Goal: Book appointment/travel/reservation

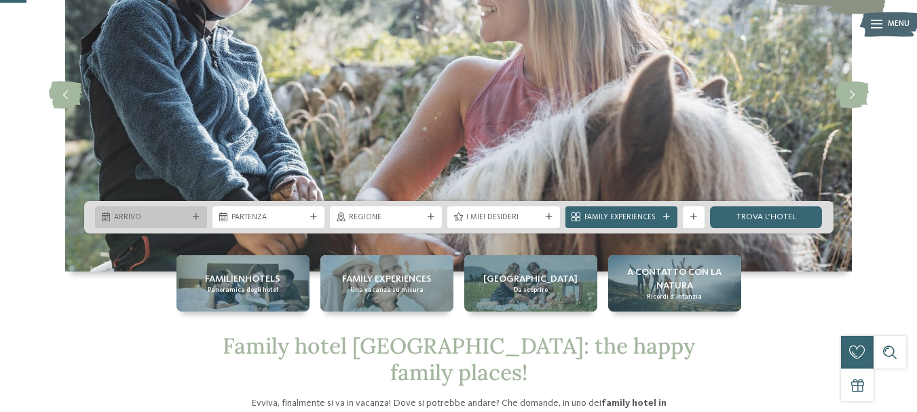
click at [192, 212] on div "Arrivo" at bounding box center [151, 217] width 112 height 22
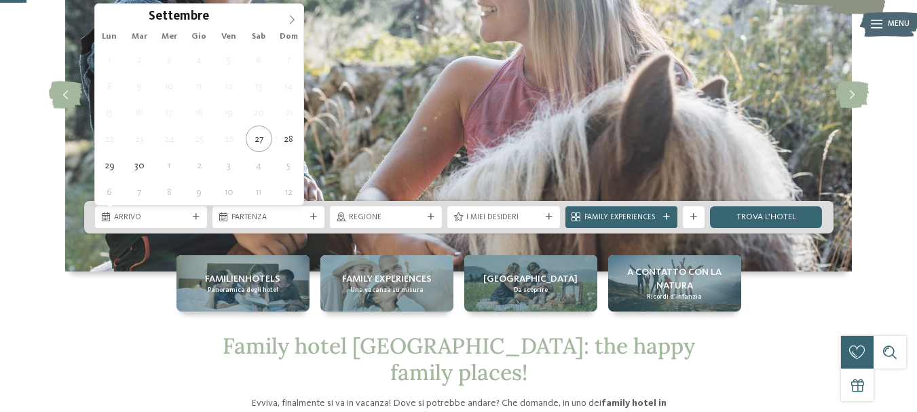
click at [293, 18] on icon at bounding box center [292, 19] width 5 height 9
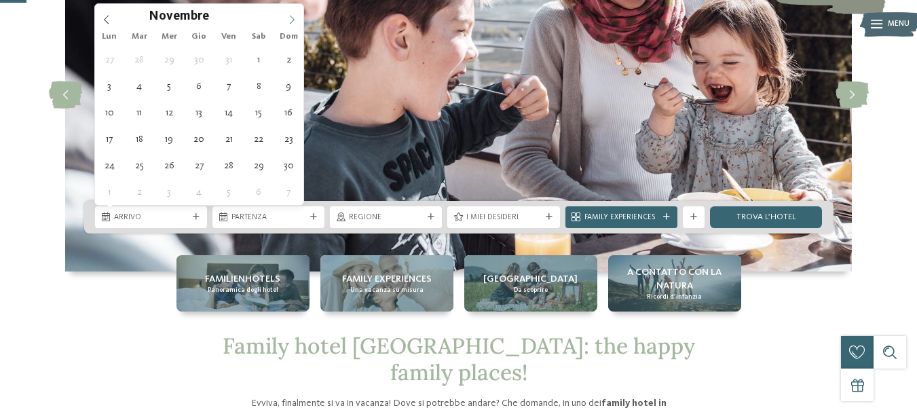
click at [293, 18] on icon at bounding box center [292, 19] width 5 height 9
type div "[DATE]"
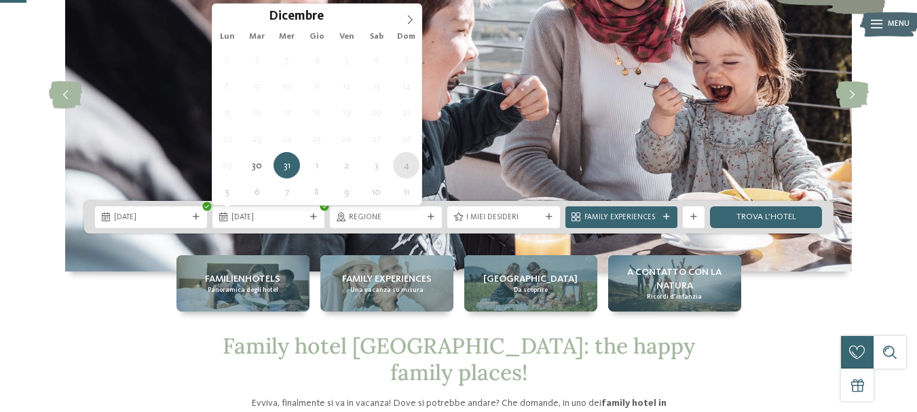
type div "[DATE]"
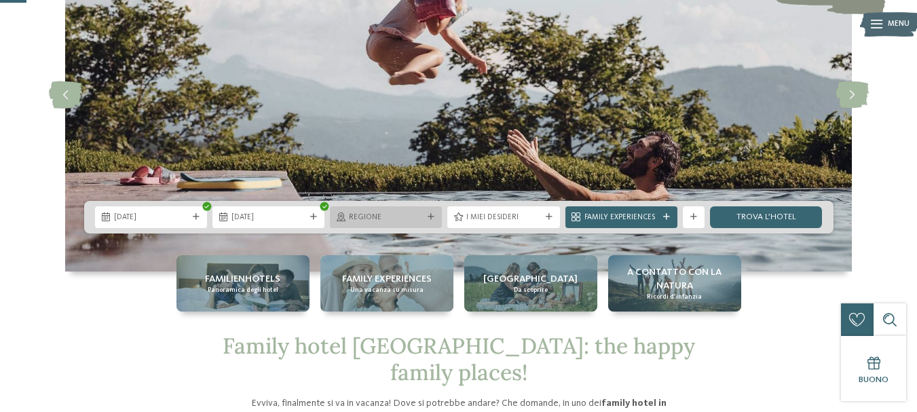
click at [431, 214] on icon at bounding box center [431, 217] width 7 height 7
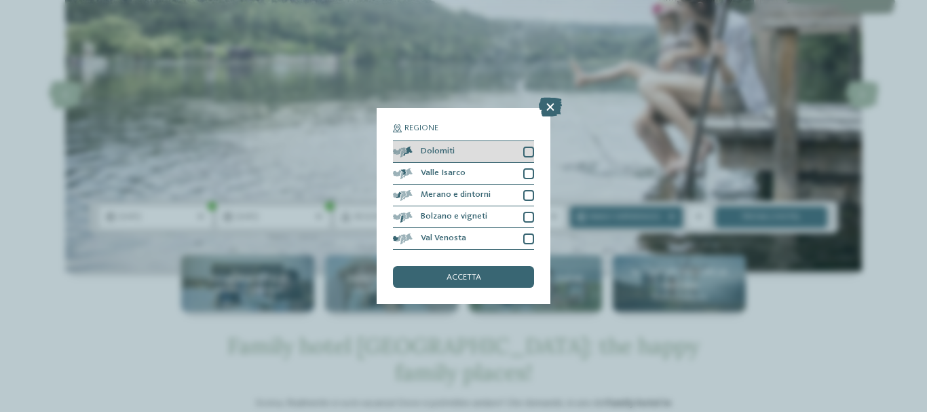
click at [528, 151] on div at bounding box center [528, 152] width 11 height 11
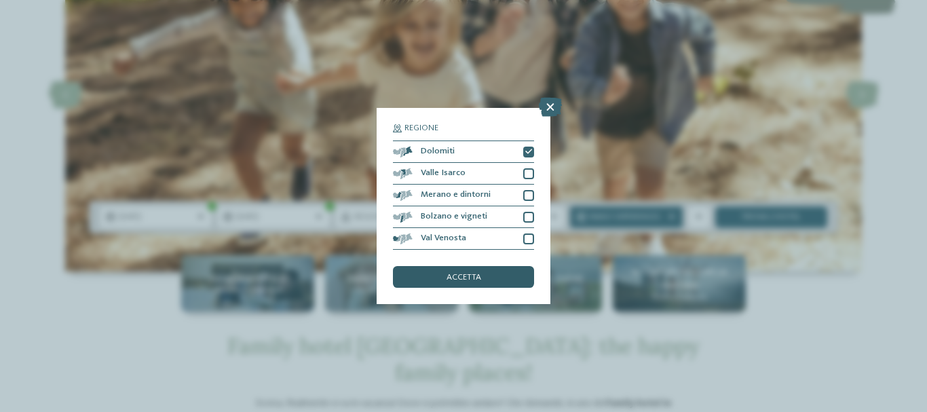
click at [499, 271] on div "accetta" at bounding box center [463, 277] width 141 height 22
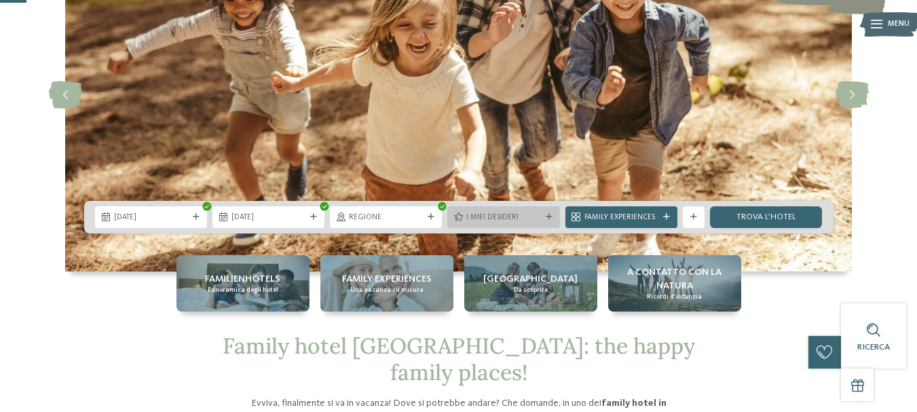
click at [549, 220] on icon at bounding box center [549, 217] width 7 height 7
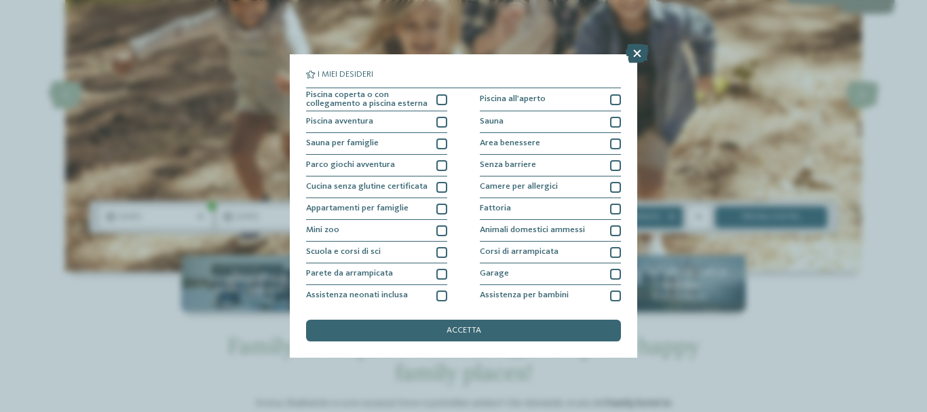
click at [637, 52] on icon at bounding box center [637, 53] width 23 height 19
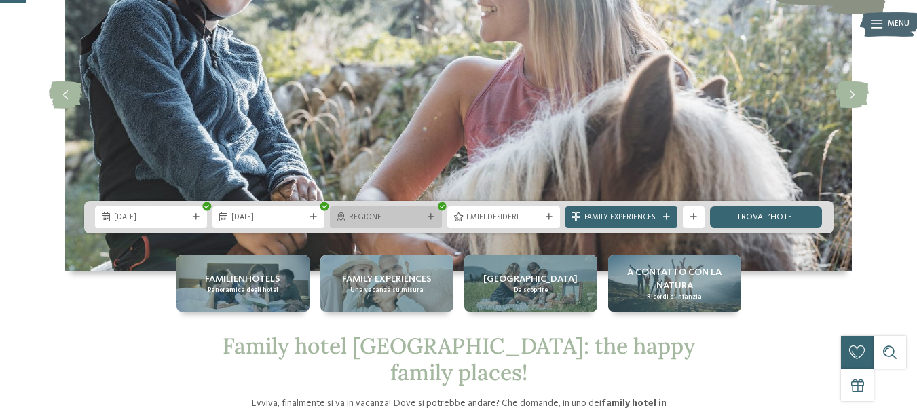
click at [418, 217] on span "Regione" at bounding box center [386, 217] width 74 height 11
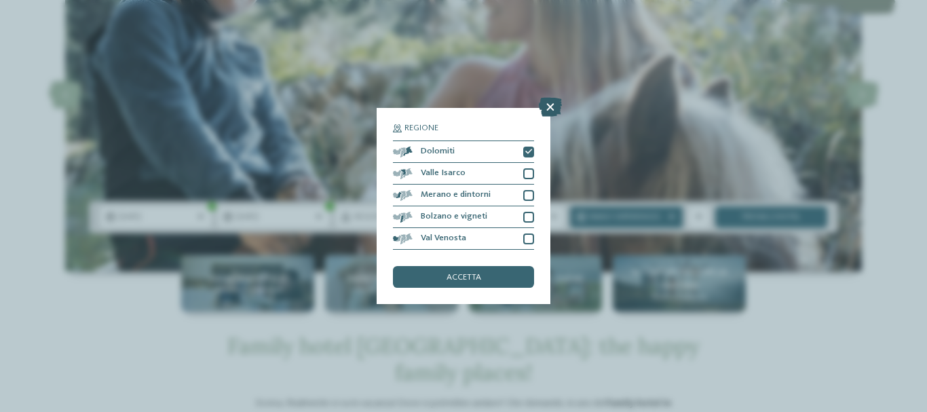
click at [548, 99] on icon at bounding box center [550, 107] width 23 height 19
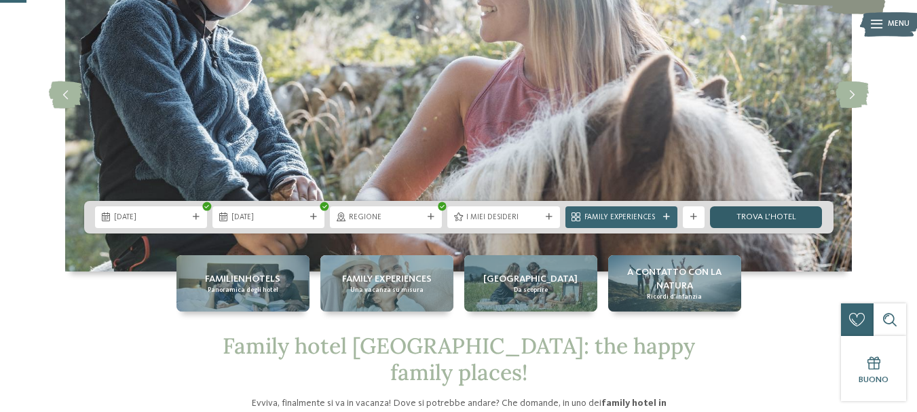
click at [762, 211] on link "trova l’hotel" at bounding box center [766, 217] width 112 height 22
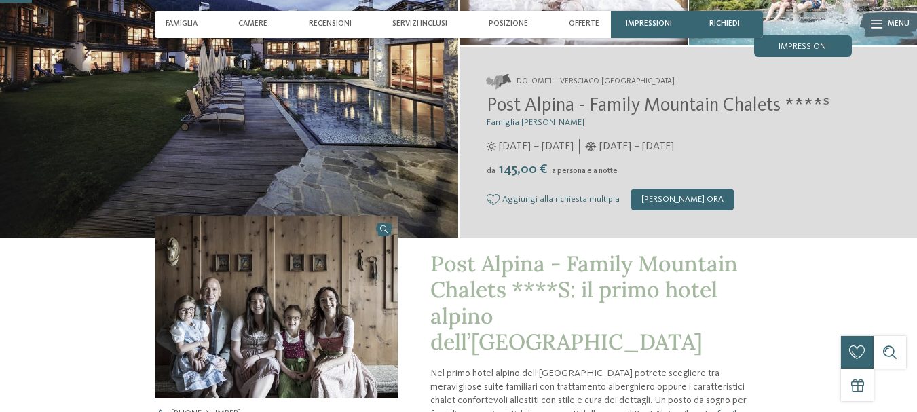
scroll to position [204, 0]
